Goal: Task Accomplishment & Management: Manage account settings

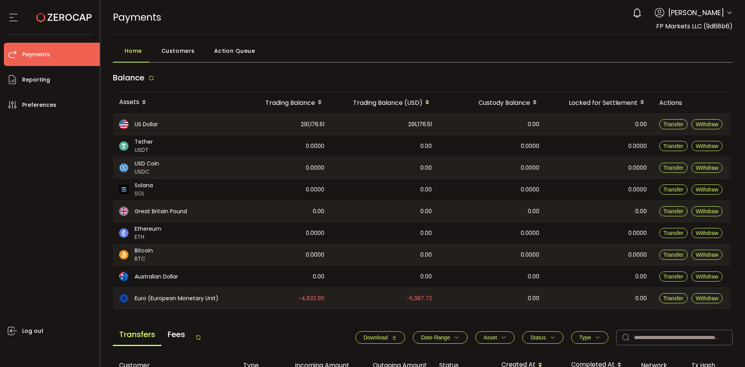
click at [318, 10] on div "PAYMENTS Buy Power $0.00 USD Payments Payments Your verification is pending 0 […" at bounding box center [423, 17] width 620 height 35
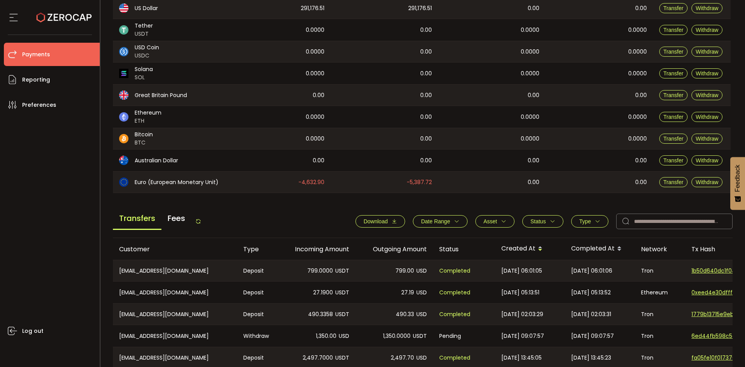
scroll to position [116, 0]
click at [197, 219] on icon at bounding box center [198, 221] width 6 height 6
click at [201, 220] on icon at bounding box center [198, 221] width 6 height 6
click at [537, 247] on span at bounding box center [540, 248] width 9 height 13
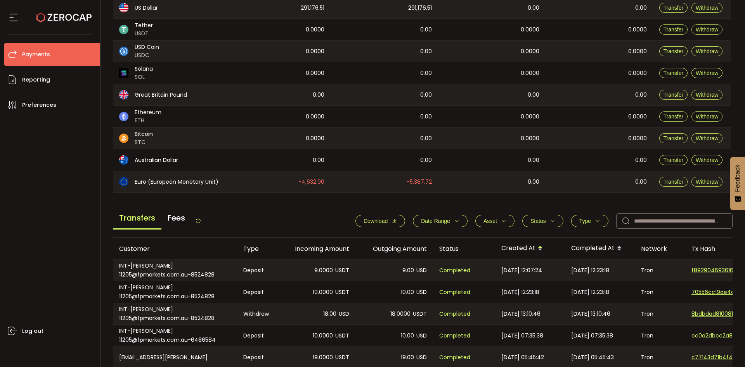
click at [536, 247] on span at bounding box center [540, 248] width 9 height 13
